Goal: Information Seeking & Learning: Find specific fact

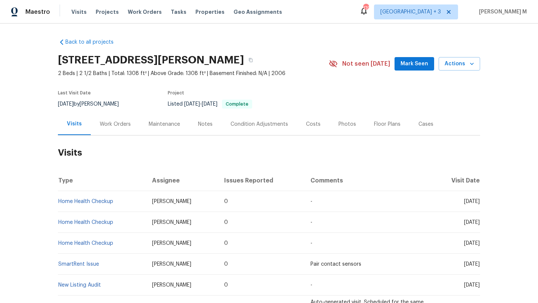
click at [103, 124] on div "Work Orders" at bounding box center [115, 124] width 31 height 7
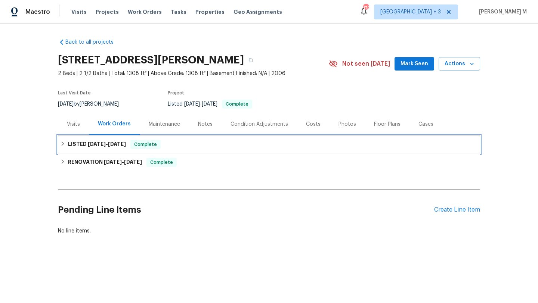
click at [104, 145] on span "7/25/25 - 7/26/25" at bounding box center [107, 144] width 38 height 5
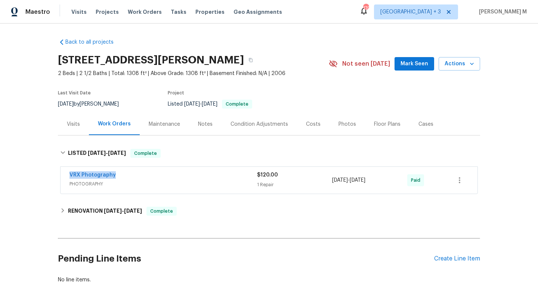
copy link "VRX Photography"
drag, startPoint x: 62, startPoint y: 174, endPoint x: 140, endPoint y: 173, distance: 78.1
click at [141, 174] on div "VRX Photography PHOTOGRAPHY $120.00 1 Repair 7/25/2025 - 7/26/2025 Paid" at bounding box center [269, 180] width 417 height 27
copy span "7/25/2025 - 7/26/2025"
drag, startPoint x: 329, startPoint y: 179, endPoint x: 394, endPoint y: 179, distance: 64.6
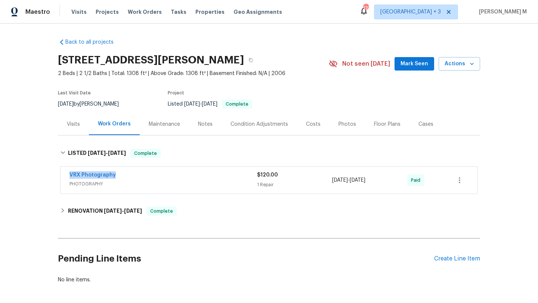
click at [394, 179] on div "7/25/2025 - 7/26/2025" at bounding box center [369, 180] width 75 height 18
